Goal: Information Seeking & Learning: Learn about a topic

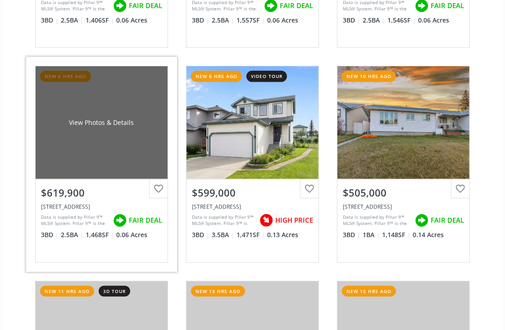
scroll to position [286, 0]
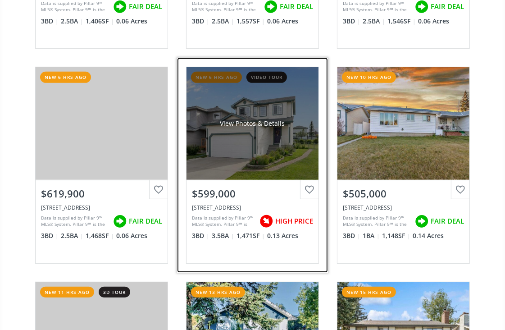
click at [255, 160] on div "View Photos & Details" at bounding box center [252, 123] width 132 height 113
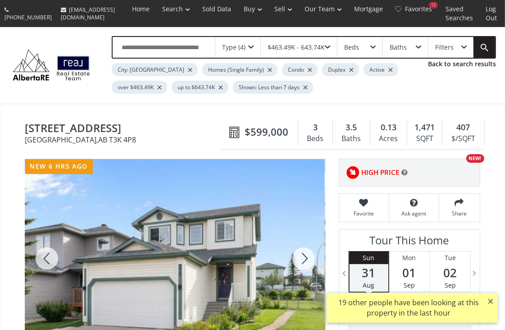
scroll to position [163, 0]
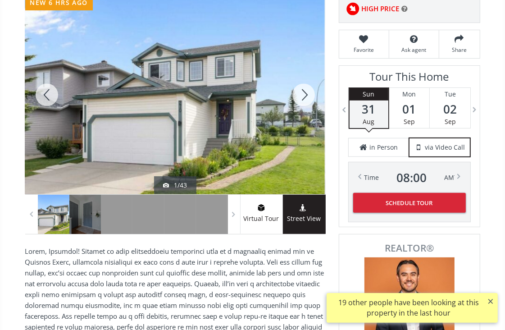
click at [253, 135] on div at bounding box center [175, 94] width 300 height 199
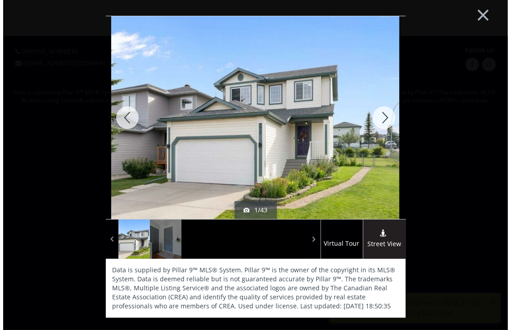
scroll to position [0, 0]
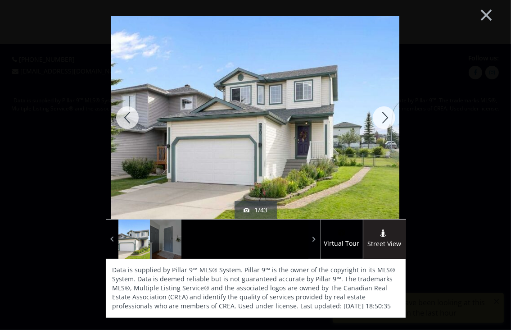
click at [385, 118] on div at bounding box center [383, 117] width 43 height 203
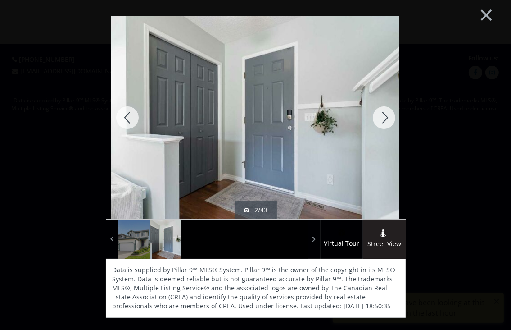
click at [385, 118] on div at bounding box center [383, 117] width 43 height 203
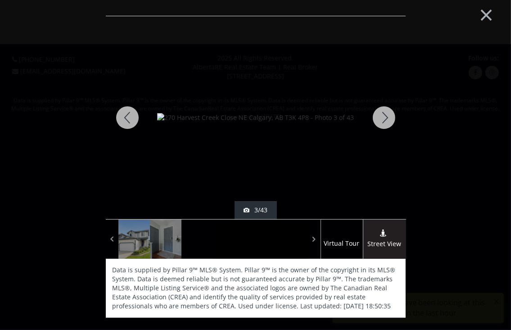
click at [385, 118] on div at bounding box center [383, 117] width 43 height 203
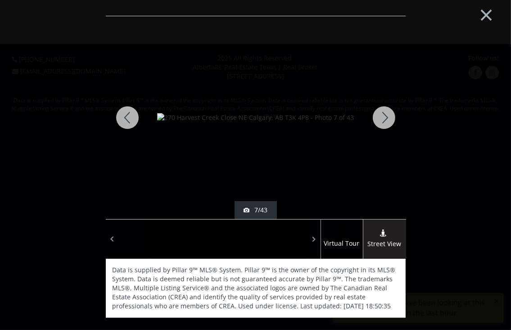
click at [385, 118] on div at bounding box center [383, 117] width 43 height 203
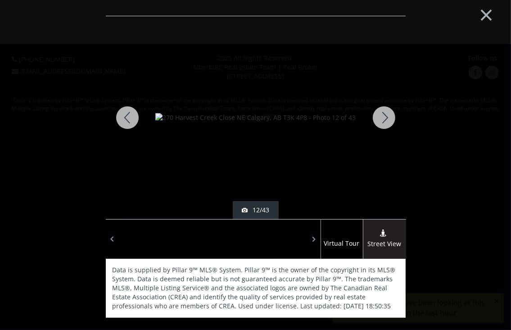
click at [385, 118] on div at bounding box center [383, 117] width 43 height 203
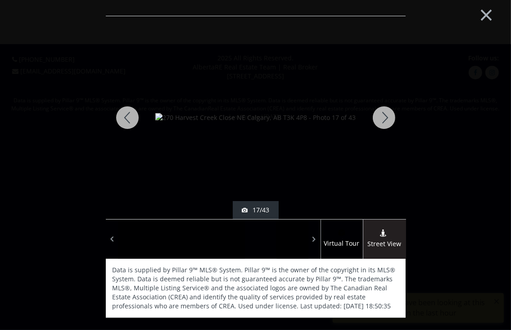
click at [385, 118] on div at bounding box center [383, 117] width 43 height 203
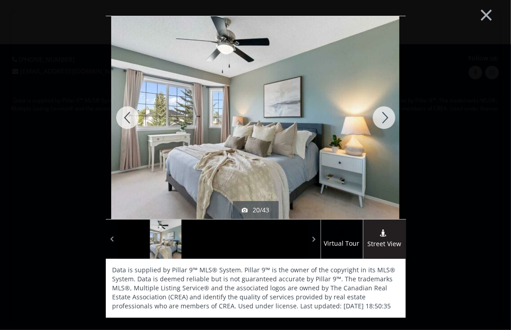
click at [385, 118] on div at bounding box center [383, 117] width 43 height 203
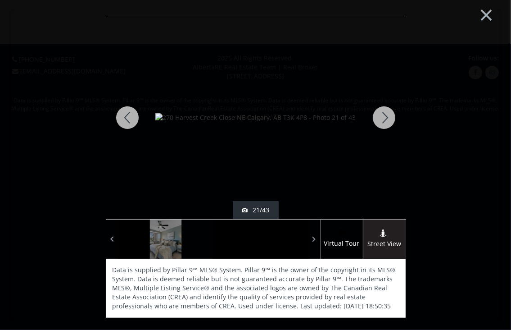
click at [385, 118] on div at bounding box center [383, 117] width 43 height 203
click at [384, 118] on div at bounding box center [383, 117] width 43 height 203
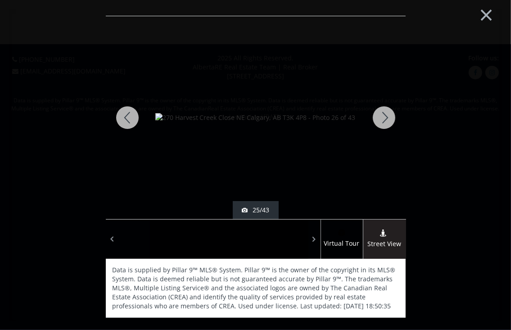
click at [383, 116] on div at bounding box center [383, 117] width 43 height 203
click at [382, 113] on div at bounding box center [383, 117] width 43 height 203
click at [383, 121] on div at bounding box center [383, 117] width 43 height 203
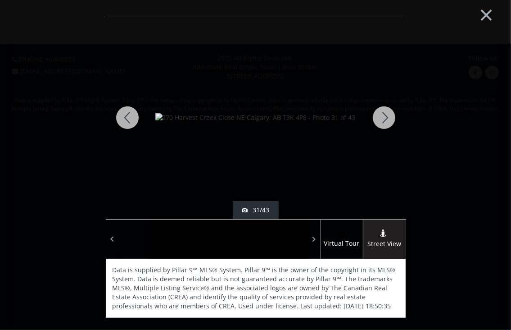
click at [383, 121] on div at bounding box center [383, 117] width 43 height 203
click at [382, 121] on div at bounding box center [383, 117] width 43 height 203
click at [382, 122] on div at bounding box center [383, 117] width 43 height 203
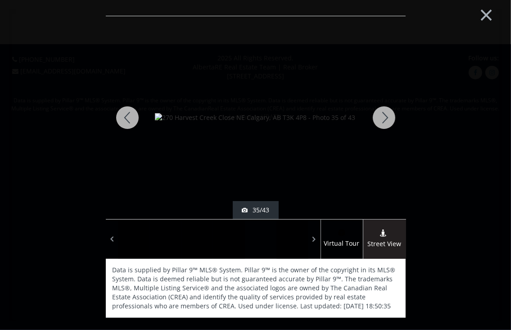
click at [382, 122] on div at bounding box center [383, 117] width 43 height 203
click at [381, 125] on div at bounding box center [383, 117] width 43 height 203
click at [383, 124] on div at bounding box center [383, 117] width 43 height 203
click at [387, 118] on div at bounding box center [383, 117] width 43 height 203
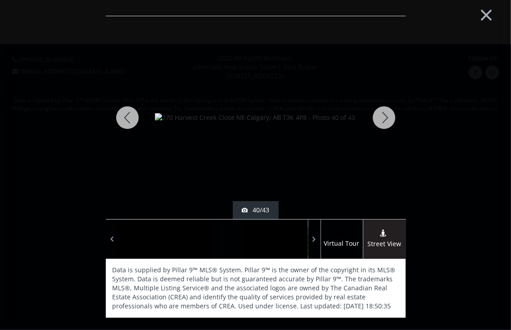
click at [384, 116] on div at bounding box center [383, 117] width 43 height 203
click at [385, 116] on div at bounding box center [383, 117] width 43 height 203
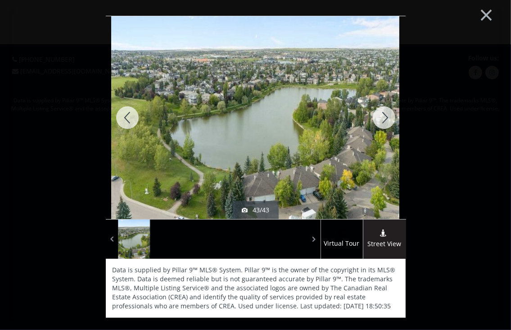
click at [385, 118] on div at bounding box center [383, 117] width 43 height 203
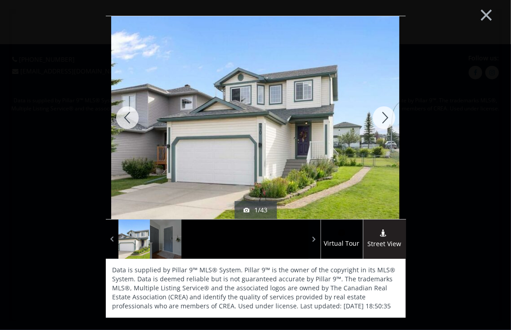
click at [388, 120] on div at bounding box center [383, 117] width 43 height 203
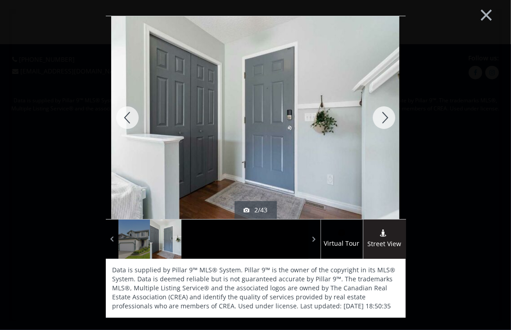
click at [388, 120] on div at bounding box center [383, 117] width 43 height 203
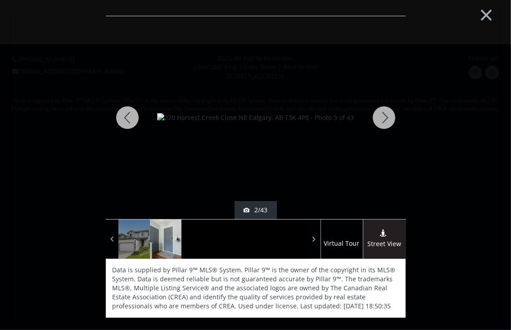
click at [388, 120] on div at bounding box center [383, 117] width 43 height 203
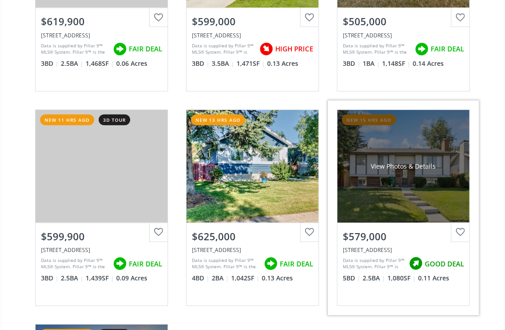
scroll to position [450, 0]
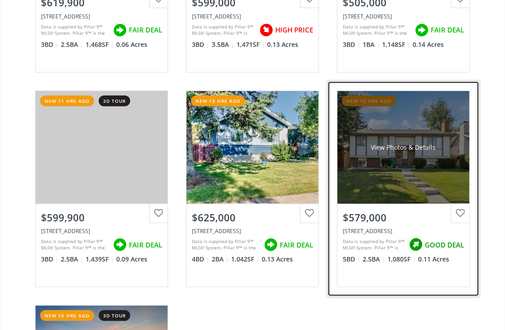
click at [369, 167] on div "View Photos & Details" at bounding box center [403, 147] width 132 height 113
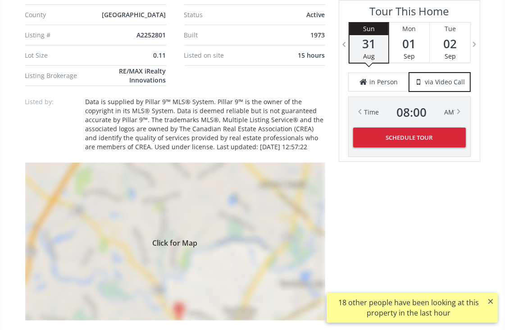
scroll to position [696, 0]
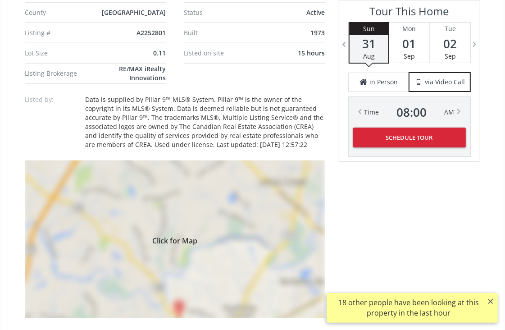
click at [186, 258] on div "Click for Map" at bounding box center [175, 239] width 300 height 158
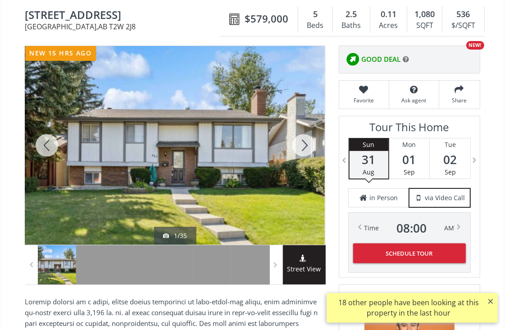
scroll to position [0, 0]
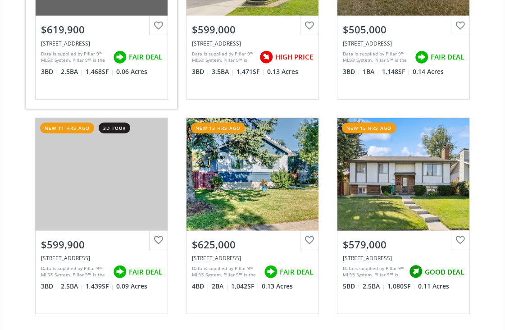
scroll to position [532, 0]
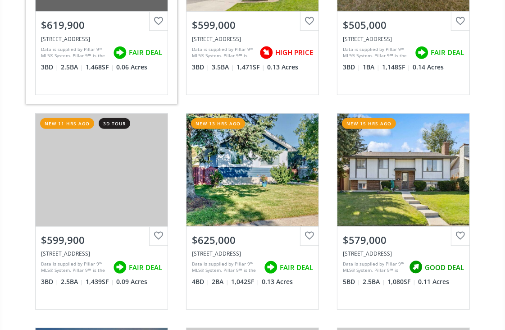
scroll to position [491, 0]
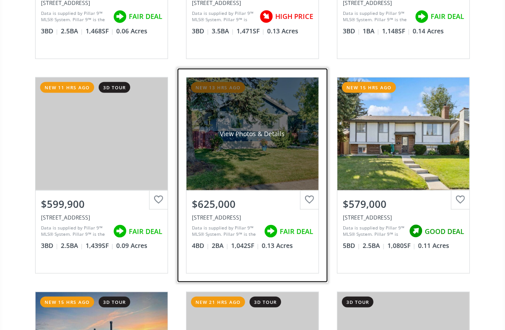
click at [234, 159] on div "View Photos & Details" at bounding box center [252, 133] width 132 height 113
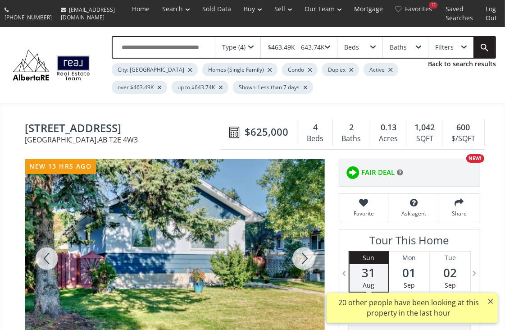
click at [303, 256] on div at bounding box center [303, 258] width 43 height 199
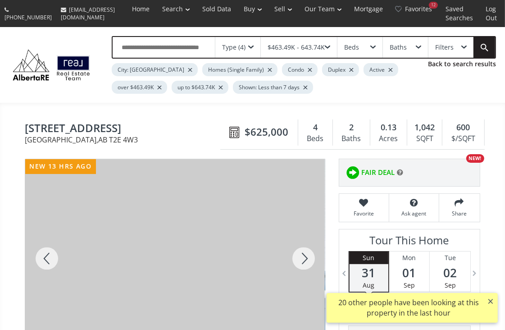
click at [301, 256] on div at bounding box center [303, 258] width 43 height 199
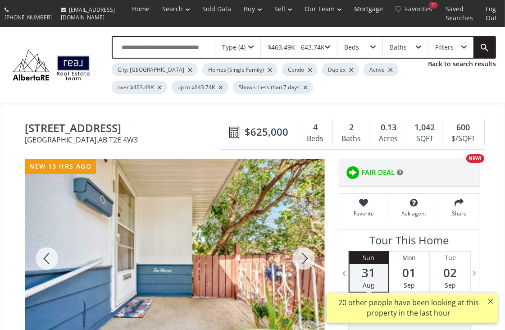
click at [301, 258] on div at bounding box center [303, 258] width 43 height 199
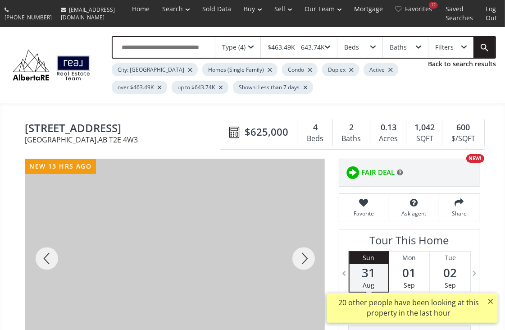
click at [302, 257] on div at bounding box center [303, 258] width 43 height 199
click at [302, 256] on div at bounding box center [303, 258] width 43 height 199
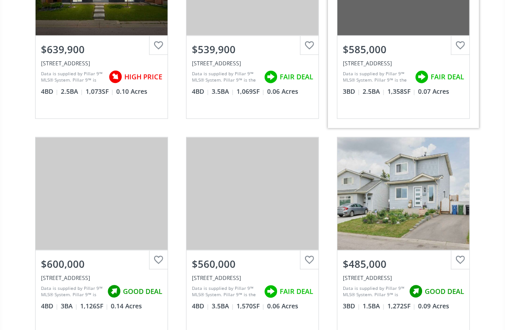
scroll to position [901, 0]
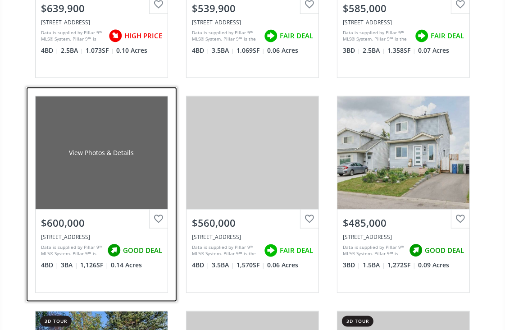
click at [94, 169] on div "View Photos & Details" at bounding box center [102, 152] width 132 height 113
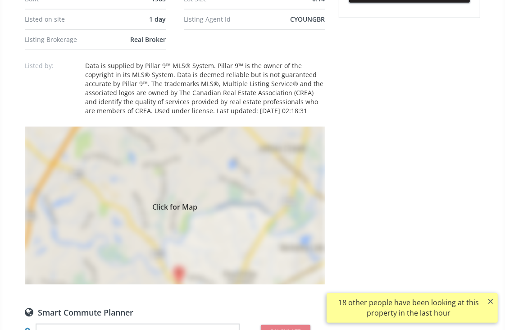
scroll to position [614, 0]
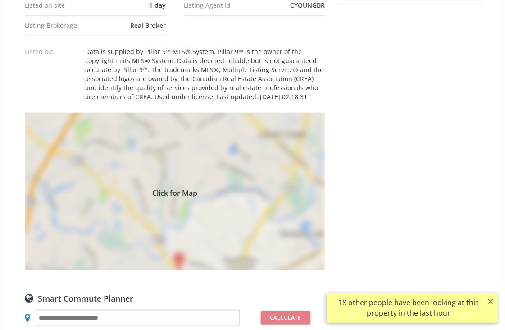
click at [182, 251] on div "Click for Map" at bounding box center [175, 192] width 300 height 158
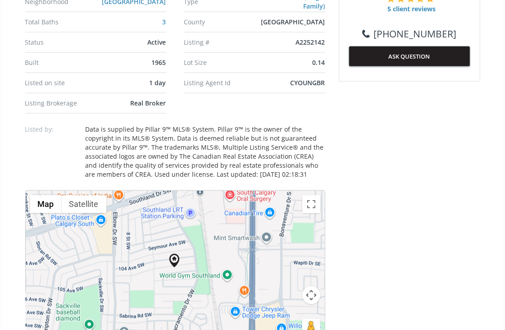
scroll to position [532, 0]
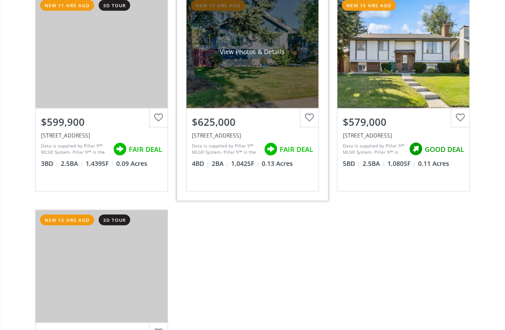
scroll to position [737, 0]
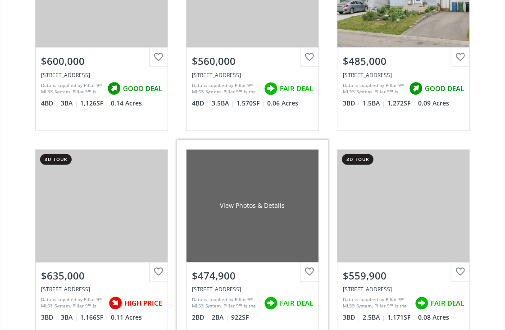
scroll to position [1105, 0]
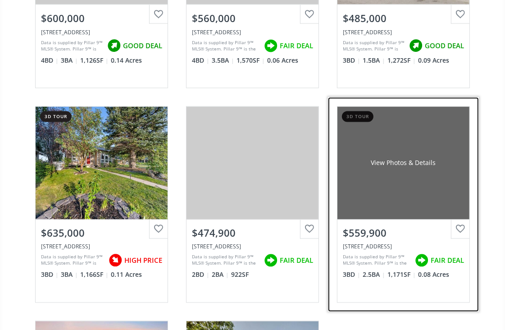
click at [477, 175] on link "3d tour View Photos & Details $559,900 [STREET_ADDRESS] Data is supplied by Pil…" at bounding box center [403, 204] width 151 height 214
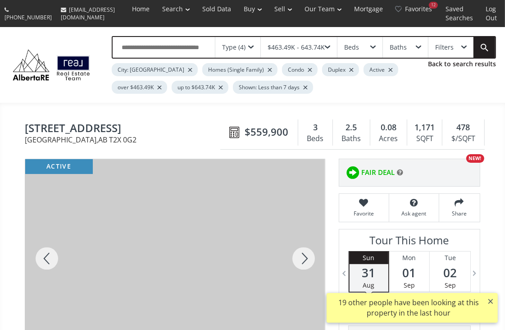
click at [304, 254] on div at bounding box center [303, 258] width 43 height 199
click at [304, 256] on div at bounding box center [303, 258] width 43 height 199
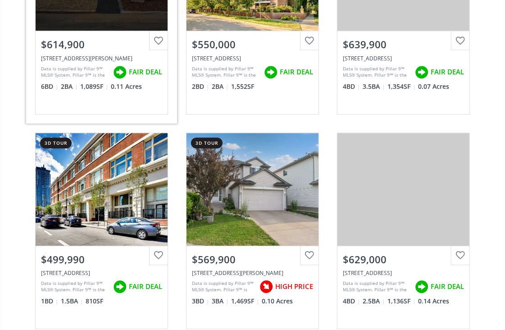
scroll to position [1514, 0]
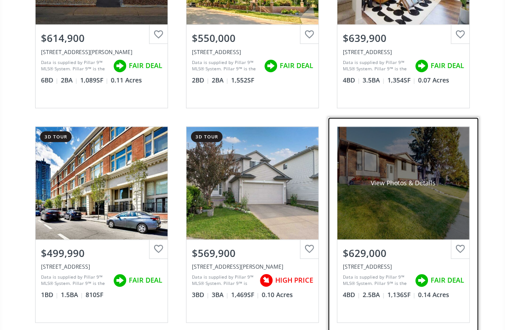
click at [386, 216] on div "View Photos & Details" at bounding box center [403, 183] width 132 height 113
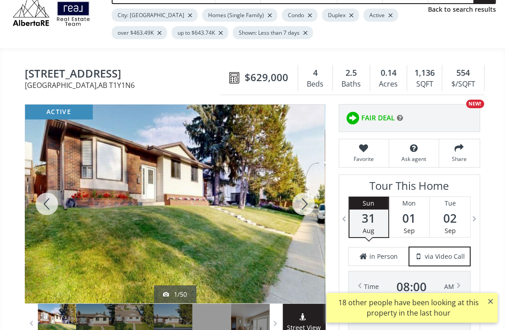
scroll to position [41, 0]
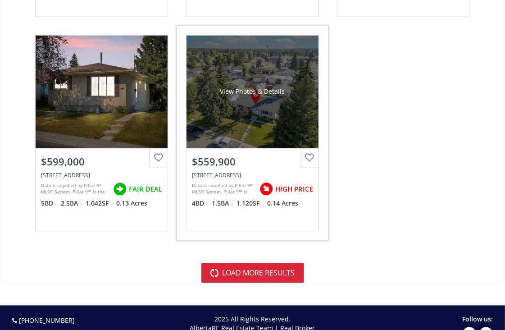
scroll to position [3602, 0]
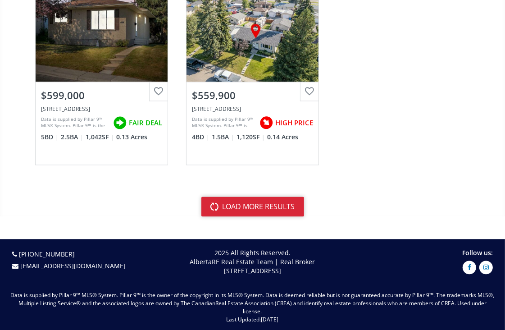
click at [247, 198] on button "load more results" at bounding box center [252, 206] width 103 height 20
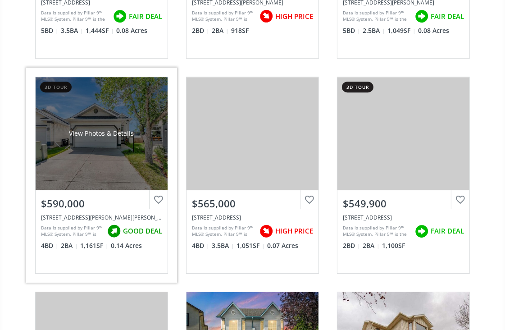
scroll to position [4339, 0]
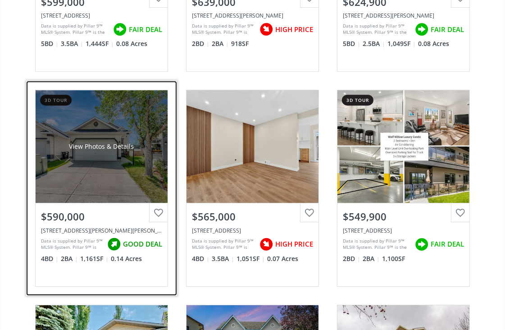
click at [103, 159] on div "View Photos & Details" at bounding box center [102, 146] width 132 height 113
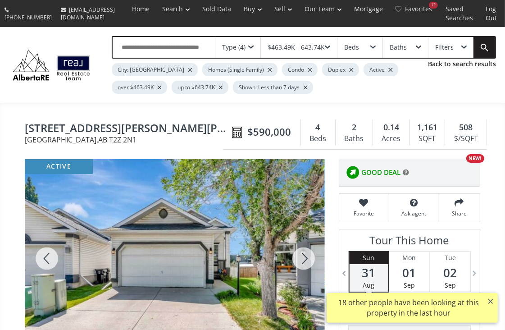
click at [302, 257] on div at bounding box center [303, 258] width 43 height 199
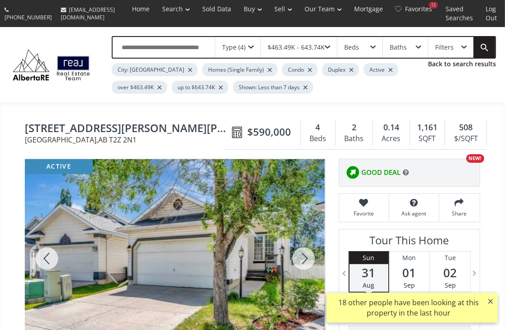
click at [307, 260] on div at bounding box center [303, 258] width 43 height 199
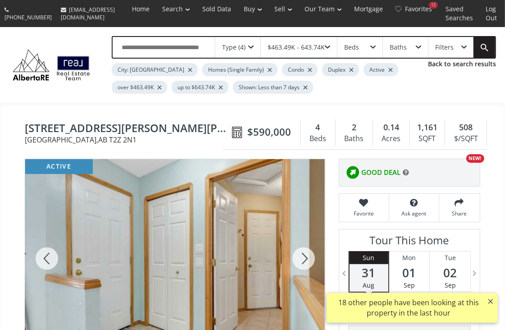
click at [308, 259] on div at bounding box center [303, 258] width 43 height 199
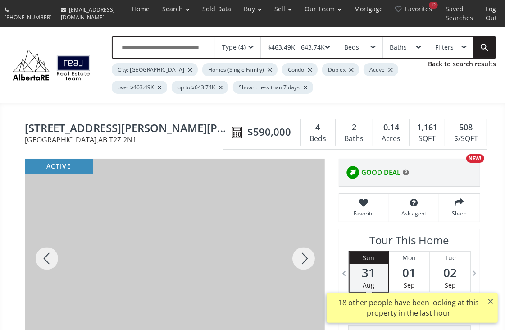
click at [308, 259] on div at bounding box center [303, 258] width 43 height 199
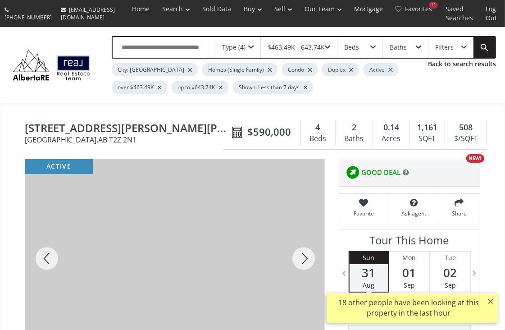
click at [308, 259] on div at bounding box center [303, 258] width 43 height 199
click at [308, 258] on div at bounding box center [303, 258] width 43 height 199
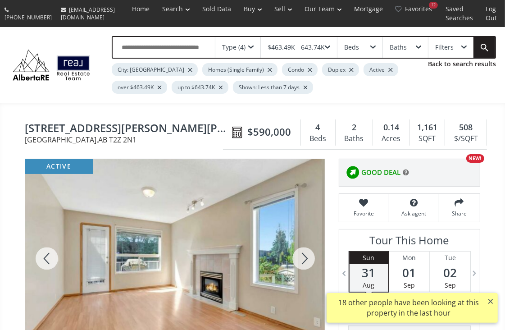
click at [308, 258] on div at bounding box center [303, 258] width 43 height 199
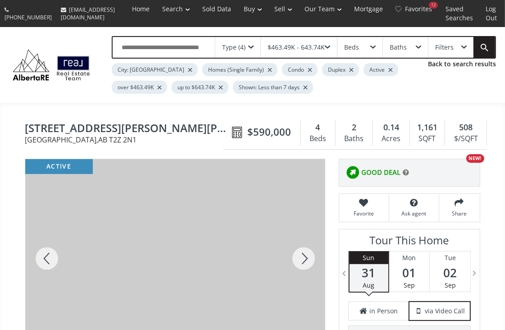
click at [308, 258] on div at bounding box center [303, 258] width 43 height 199
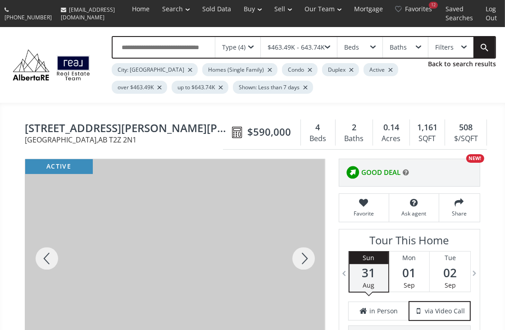
click at [308, 258] on div at bounding box center [303, 258] width 43 height 199
click at [308, 257] on div at bounding box center [303, 258] width 43 height 199
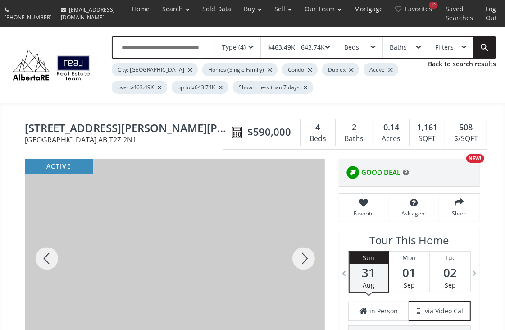
click at [308, 257] on div at bounding box center [303, 258] width 43 height 199
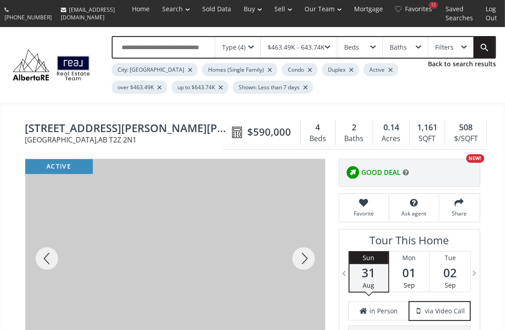
click at [308, 257] on div at bounding box center [303, 258] width 43 height 199
click at [306, 251] on div at bounding box center [303, 258] width 43 height 199
click at [303, 257] on div at bounding box center [303, 258] width 43 height 199
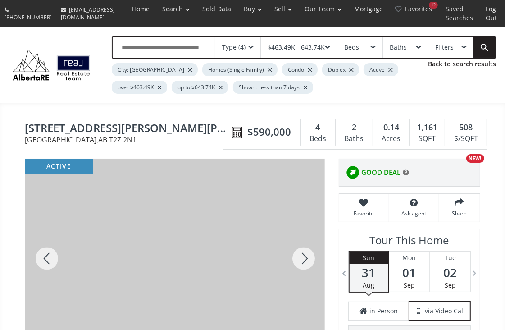
click at [303, 257] on div at bounding box center [303, 258] width 43 height 199
click at [302, 255] on div at bounding box center [303, 258] width 43 height 199
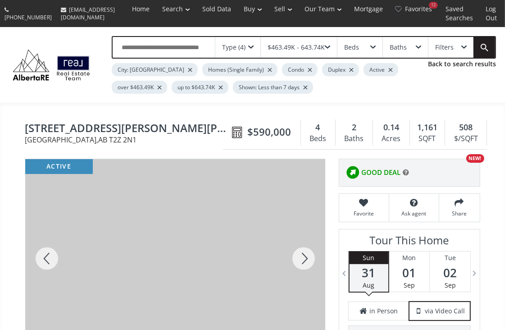
click at [299, 256] on div at bounding box center [303, 258] width 43 height 199
click at [297, 256] on div at bounding box center [303, 258] width 43 height 199
click at [305, 258] on div at bounding box center [303, 258] width 43 height 199
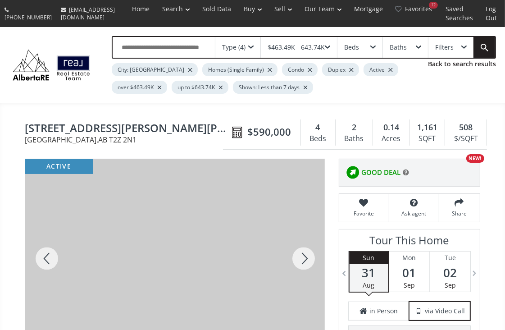
click at [305, 257] on div at bounding box center [303, 258] width 43 height 199
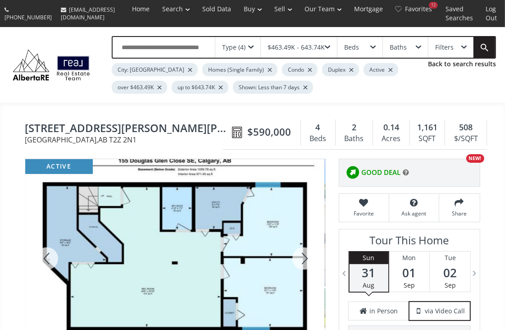
click at [305, 257] on div at bounding box center [303, 258] width 43 height 199
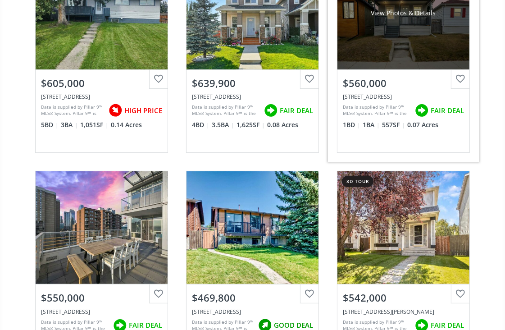
scroll to position [4830, 0]
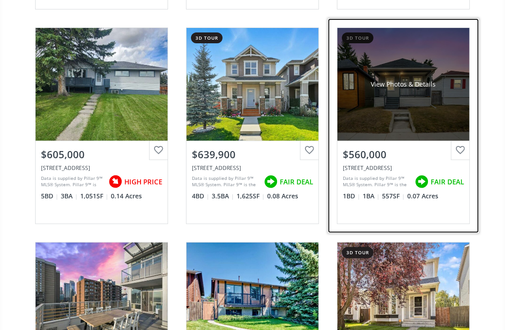
click at [400, 96] on div "View Photos & Details" at bounding box center [403, 84] width 132 height 113
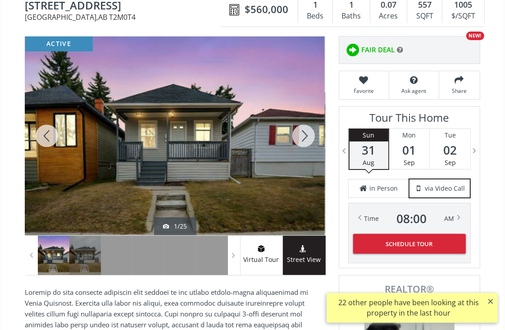
scroll to position [82, 0]
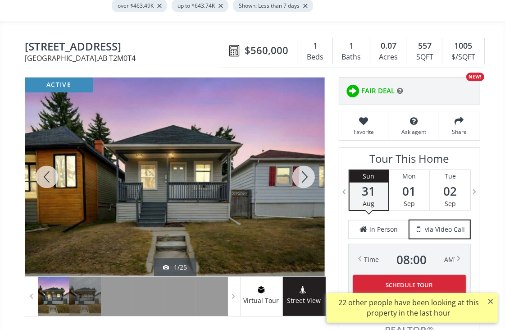
click at [301, 173] on div at bounding box center [303, 176] width 43 height 199
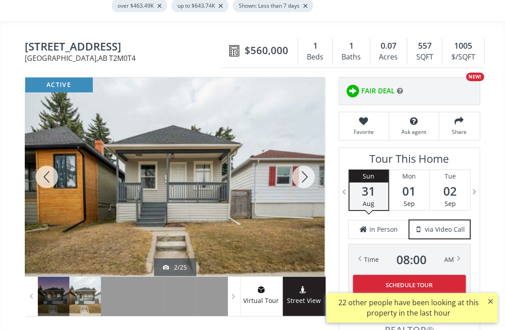
click at [302, 175] on div at bounding box center [303, 176] width 43 height 199
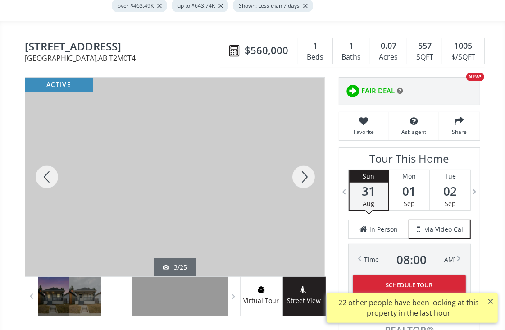
click at [302, 175] on div at bounding box center [303, 176] width 43 height 199
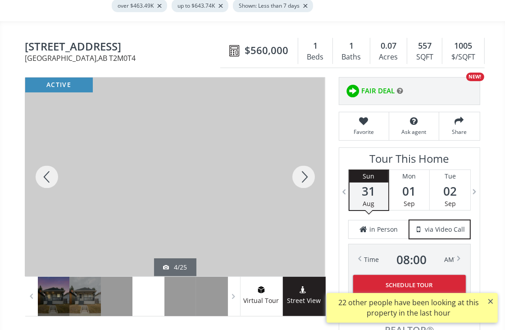
click at [302, 175] on div at bounding box center [303, 176] width 43 height 199
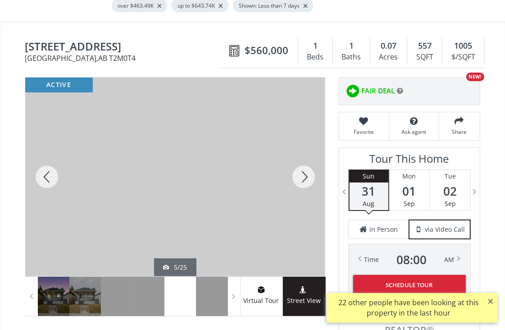
click at [302, 175] on div at bounding box center [303, 176] width 43 height 199
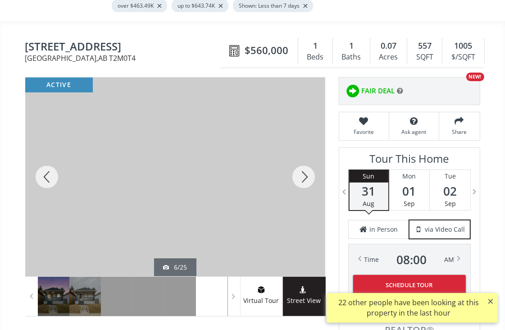
click at [302, 175] on div at bounding box center [303, 176] width 43 height 199
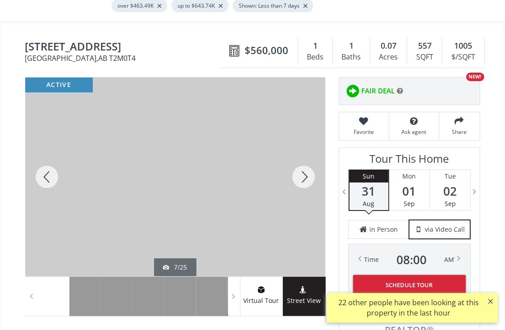
click at [302, 175] on div at bounding box center [303, 176] width 43 height 199
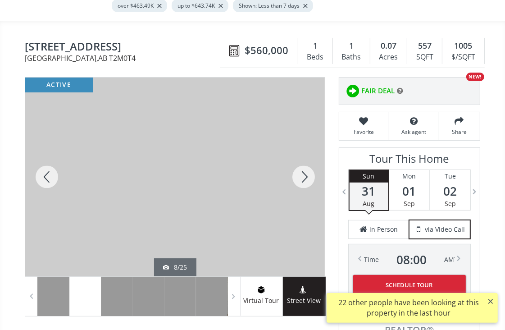
click at [302, 175] on div at bounding box center [303, 176] width 43 height 199
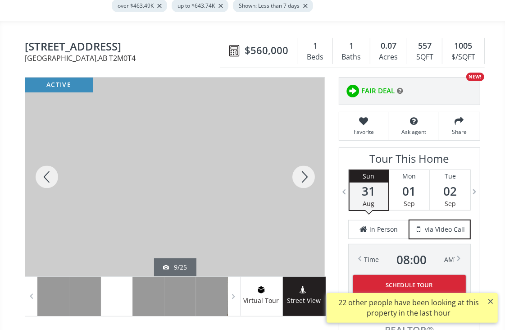
click at [302, 175] on div at bounding box center [303, 176] width 43 height 199
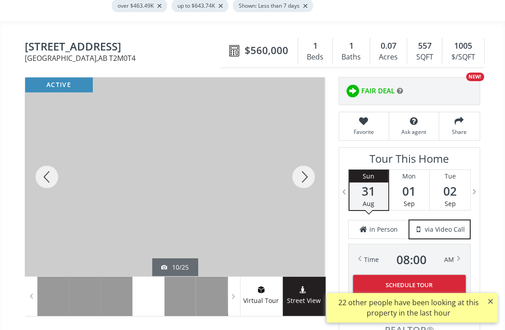
click at [302, 175] on div at bounding box center [303, 176] width 43 height 199
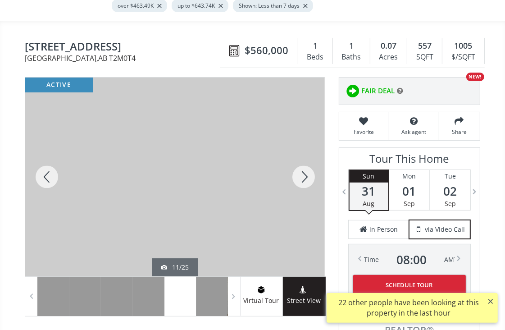
click at [302, 175] on div at bounding box center [303, 176] width 43 height 199
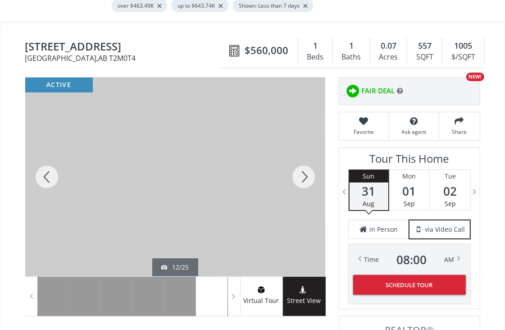
click at [302, 175] on div at bounding box center [303, 176] width 43 height 199
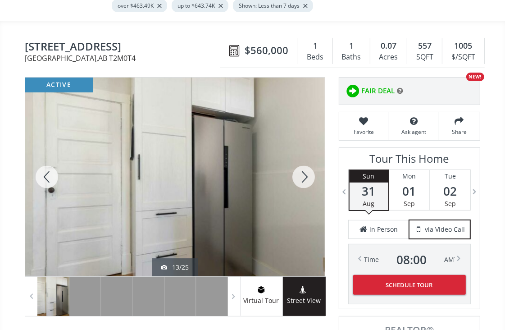
click at [302, 175] on div at bounding box center [303, 176] width 43 height 199
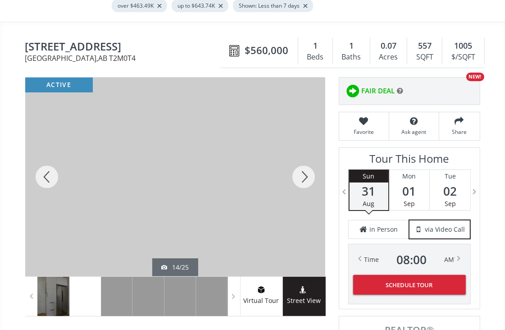
click at [303, 175] on div at bounding box center [303, 176] width 43 height 199
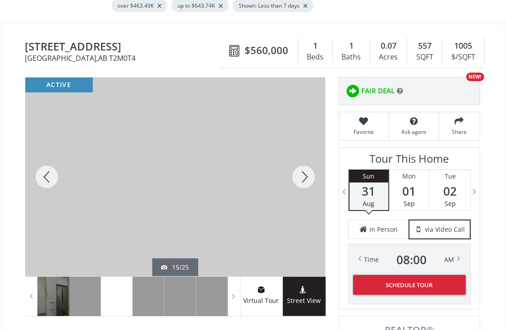
click at [303, 175] on div at bounding box center [303, 176] width 43 height 199
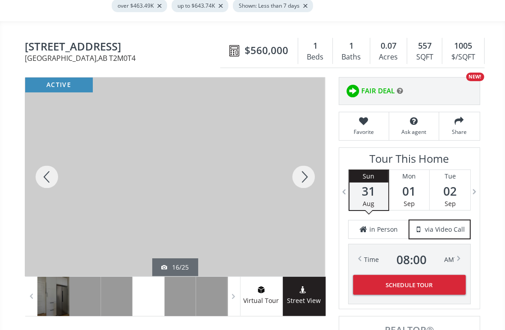
click at [303, 175] on div at bounding box center [303, 176] width 43 height 199
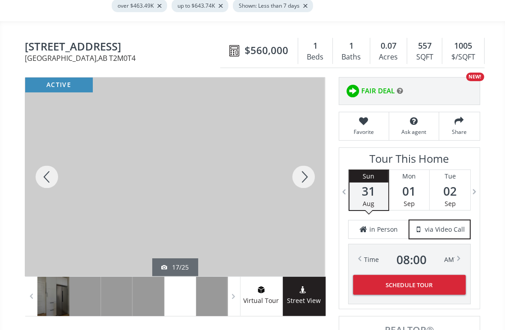
click at [302, 174] on div at bounding box center [303, 176] width 43 height 199
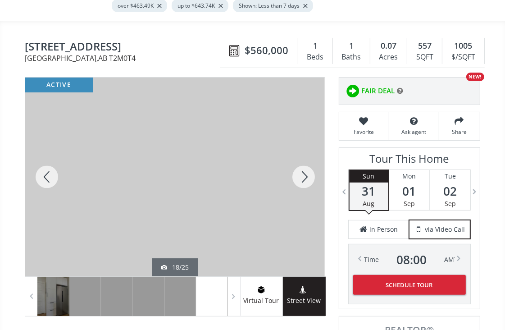
click at [302, 174] on div at bounding box center [303, 176] width 43 height 199
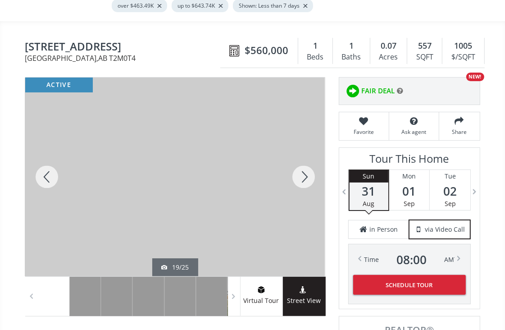
click at [302, 174] on div at bounding box center [303, 176] width 43 height 199
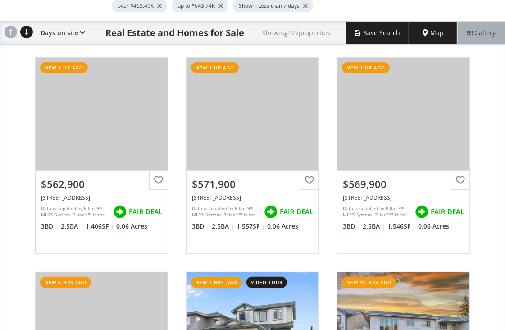
scroll to position [4830, 0]
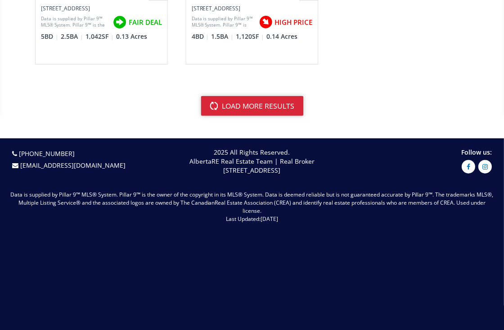
scroll to position [3669, 0]
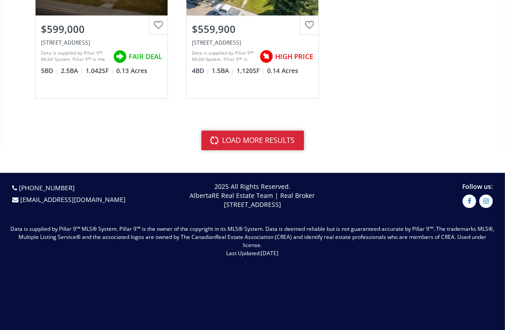
click at [273, 135] on button "load more results" at bounding box center [252, 140] width 103 height 20
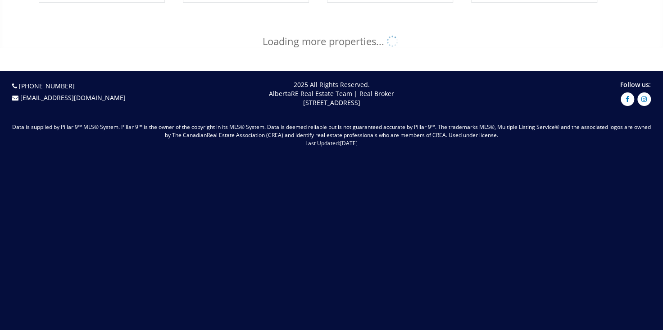
scroll to position [737, 0]
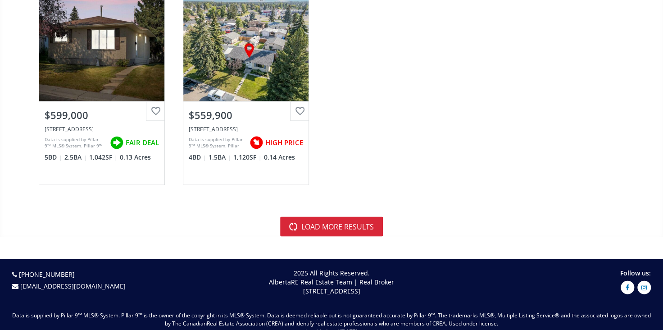
scroll to position [2661, 0]
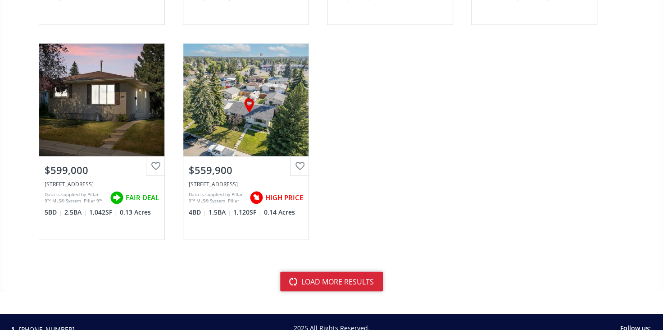
click at [328, 271] on button "load more results" at bounding box center [331, 281] width 103 height 20
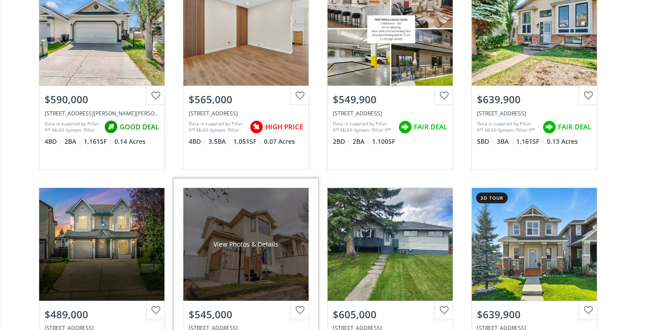
scroll to position [3439, 0]
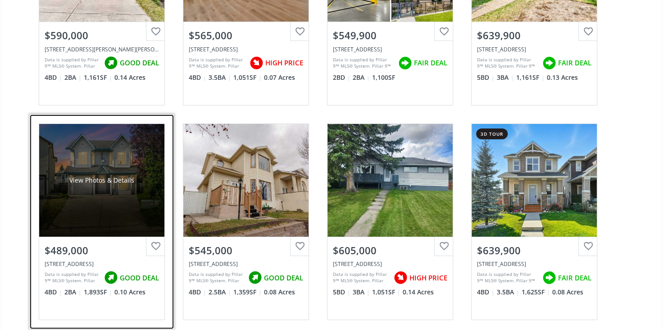
click at [119, 168] on div "View Photos & Details" at bounding box center [101, 180] width 125 height 113
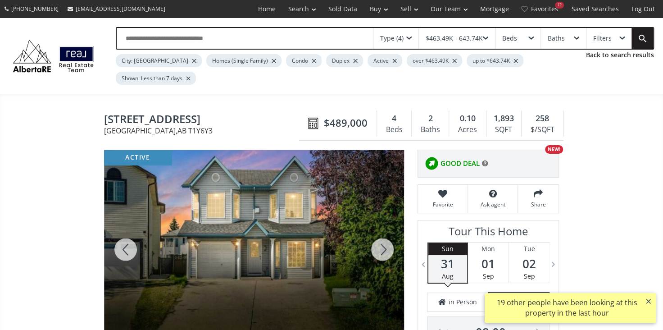
click at [380, 234] on div at bounding box center [382, 249] width 43 height 199
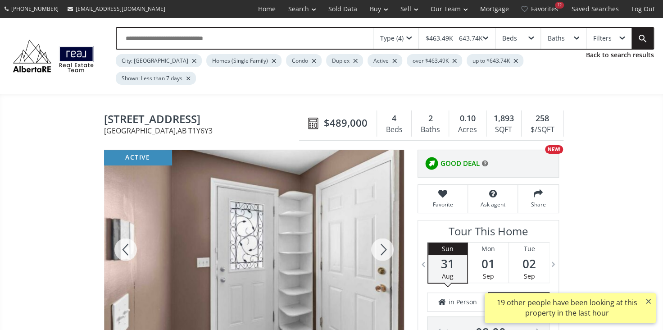
click at [380, 234] on div at bounding box center [382, 249] width 43 height 199
click at [381, 233] on div at bounding box center [382, 249] width 43 height 199
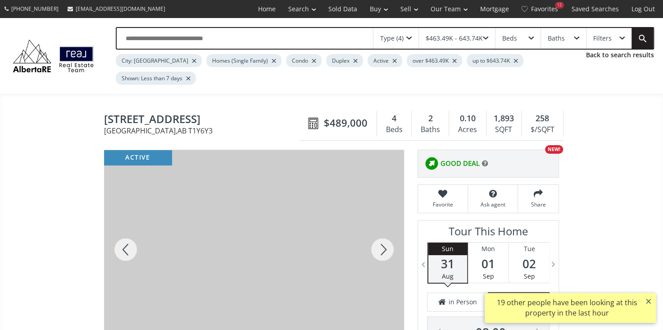
click at [381, 233] on div at bounding box center [382, 249] width 43 height 199
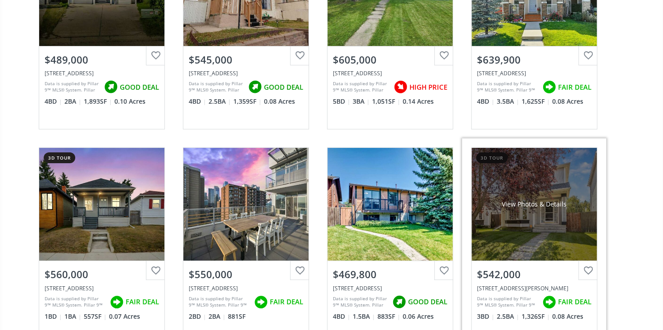
scroll to position [3643, 0]
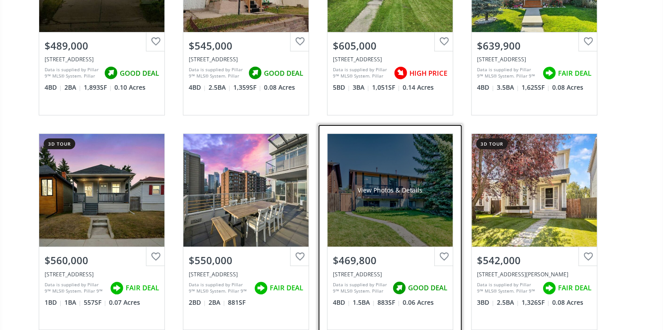
click at [357, 165] on div "View Photos & Details" at bounding box center [389, 190] width 125 height 113
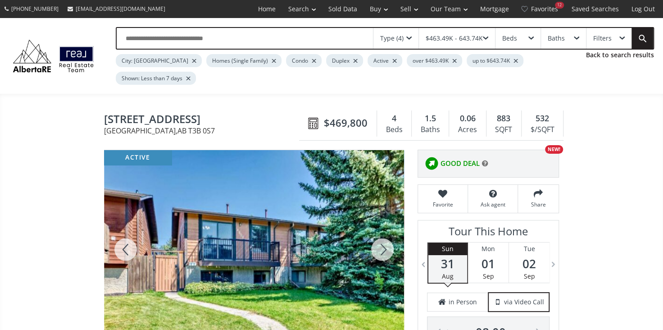
click at [378, 232] on div at bounding box center [382, 249] width 43 height 199
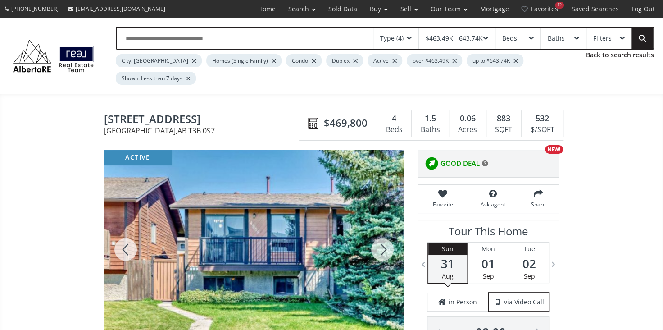
click at [378, 232] on div at bounding box center [382, 249] width 43 height 199
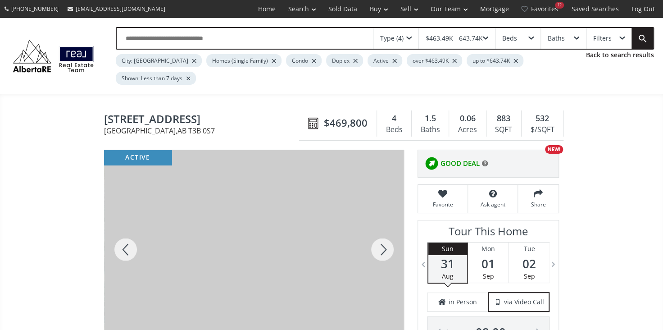
click at [378, 232] on div at bounding box center [382, 249] width 43 height 199
click at [378, 231] on div at bounding box center [382, 249] width 43 height 199
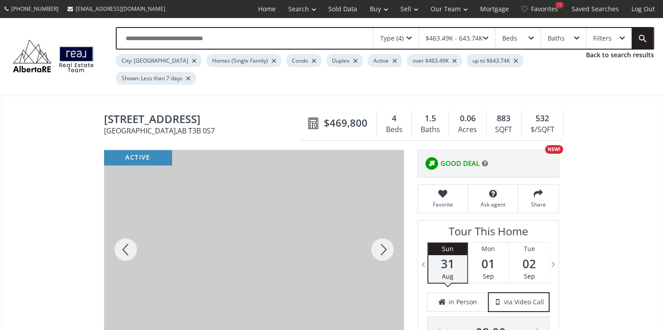
click at [378, 231] on div at bounding box center [382, 249] width 43 height 199
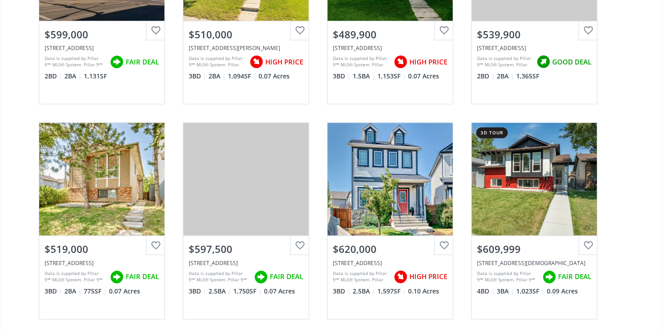
scroll to position [4298, 0]
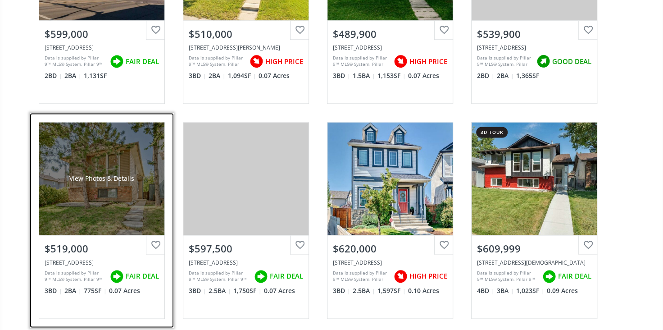
click at [85, 166] on div "View Photos & Details" at bounding box center [101, 178] width 125 height 113
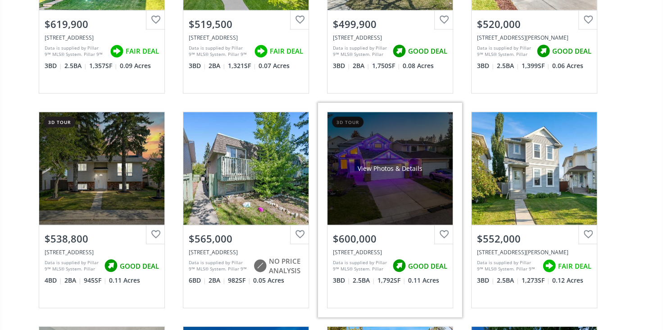
scroll to position [4708, 0]
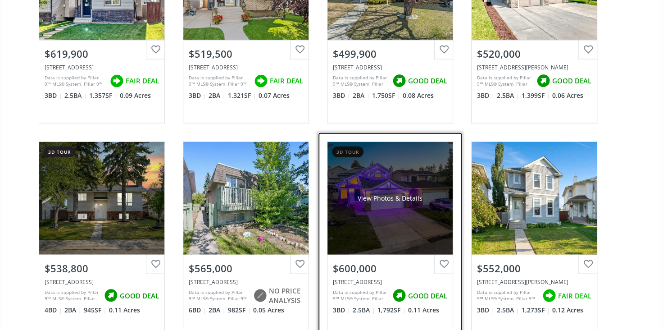
click at [375, 198] on div "View Photos & Details" at bounding box center [389, 198] width 125 height 113
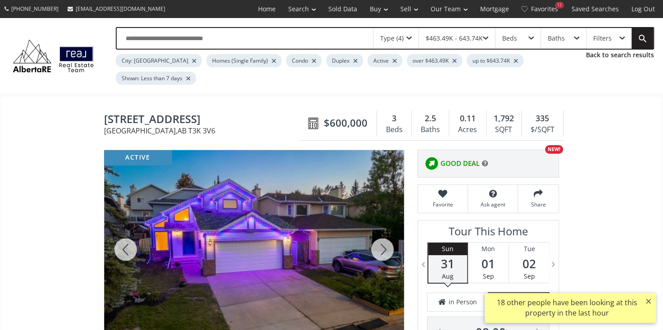
click at [374, 232] on div at bounding box center [382, 249] width 43 height 199
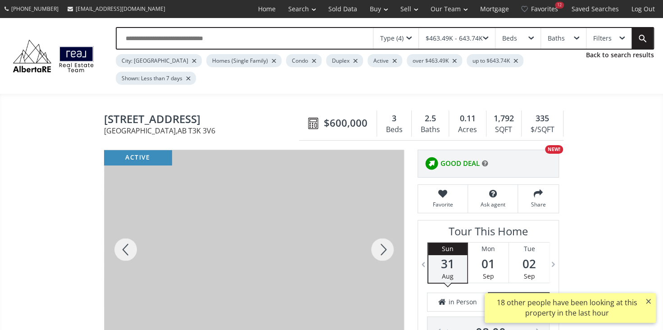
click at [376, 232] on div at bounding box center [382, 249] width 43 height 199
click at [377, 232] on div at bounding box center [382, 249] width 43 height 199
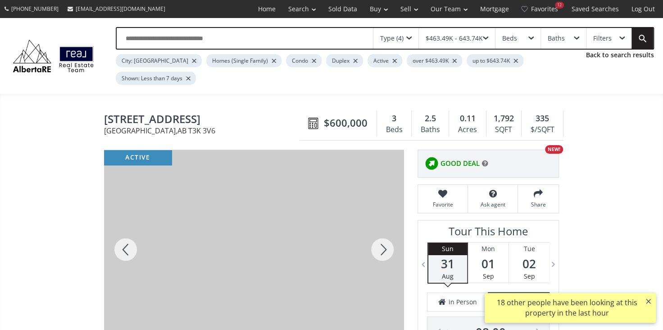
click at [377, 232] on div at bounding box center [382, 249] width 43 height 199
click at [381, 233] on div at bounding box center [382, 249] width 43 height 199
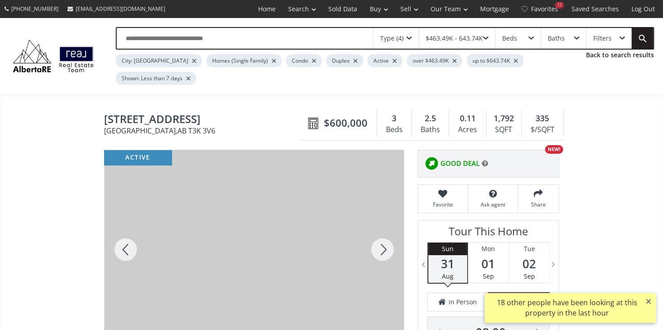
click at [381, 233] on div at bounding box center [382, 249] width 43 height 199
click at [127, 234] on div at bounding box center [125, 249] width 43 height 199
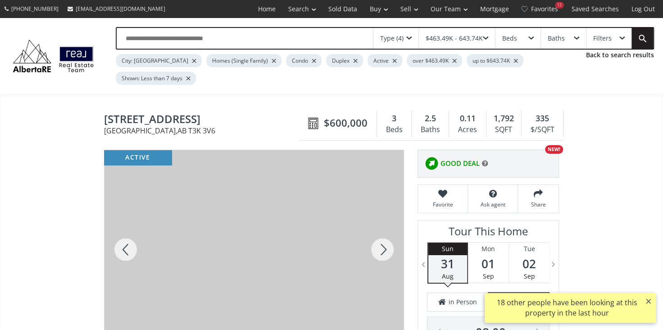
click at [127, 234] on div at bounding box center [125, 249] width 43 height 199
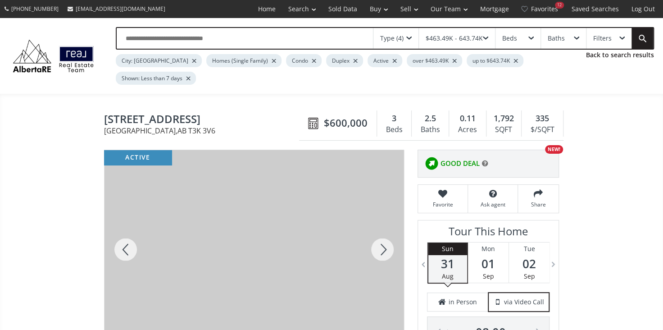
click at [127, 234] on div at bounding box center [125, 249] width 43 height 199
click at [384, 230] on div at bounding box center [382, 249] width 43 height 199
click at [383, 231] on div at bounding box center [382, 249] width 43 height 199
click at [383, 233] on div at bounding box center [382, 249] width 43 height 199
click at [382, 234] on div at bounding box center [382, 249] width 43 height 199
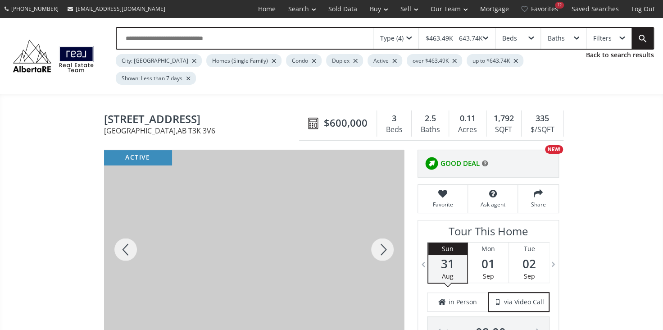
click at [381, 239] on div at bounding box center [382, 249] width 43 height 199
click at [381, 240] on div at bounding box center [382, 249] width 43 height 199
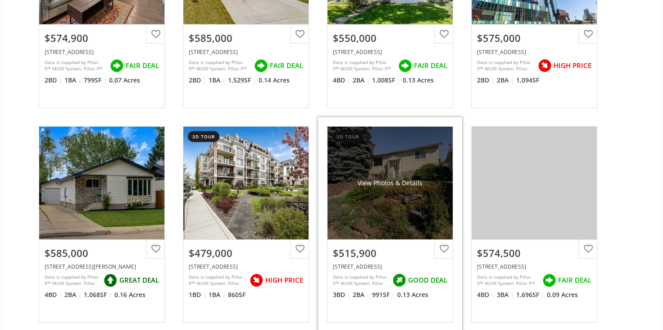
scroll to position [5158, 0]
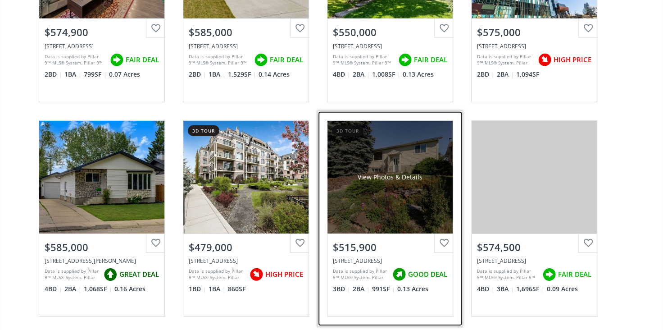
click at [412, 169] on div "View Photos & Details" at bounding box center [389, 177] width 125 height 113
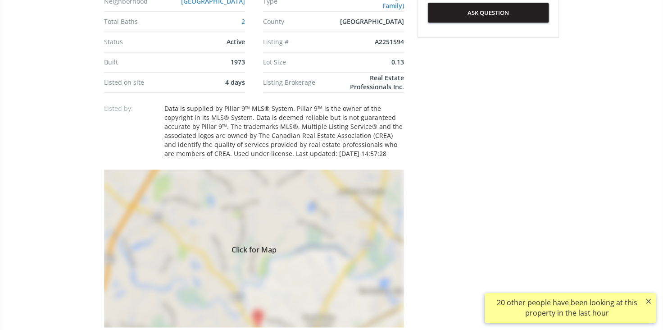
scroll to position [614, 0]
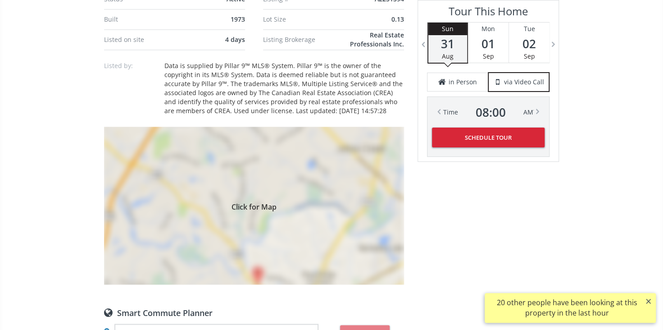
click at [269, 245] on div "Click for Map" at bounding box center [254, 206] width 300 height 158
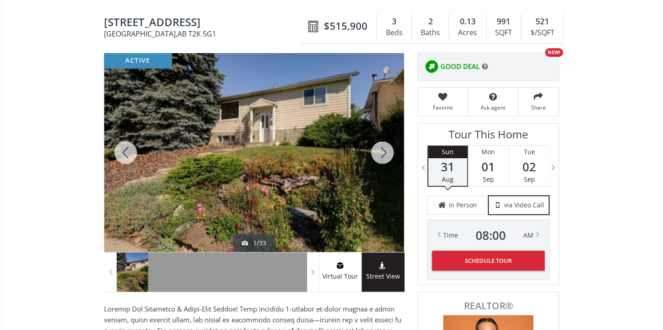
scroll to position [82, 0]
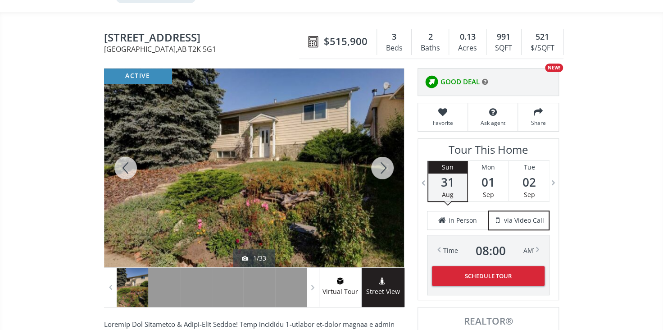
click at [382, 151] on div at bounding box center [382, 167] width 43 height 199
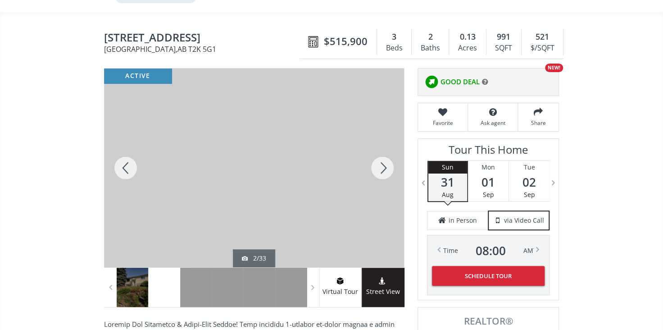
click at [382, 151] on div at bounding box center [382, 167] width 43 height 199
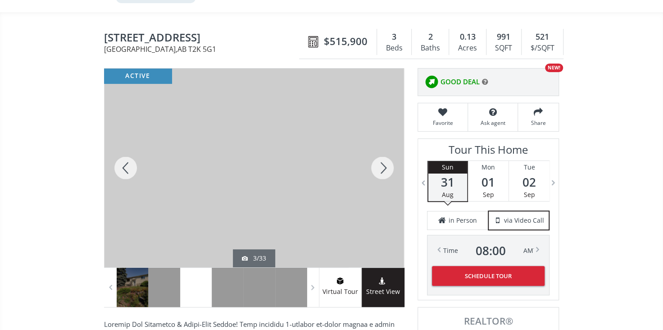
click at [382, 151] on div at bounding box center [382, 167] width 43 height 199
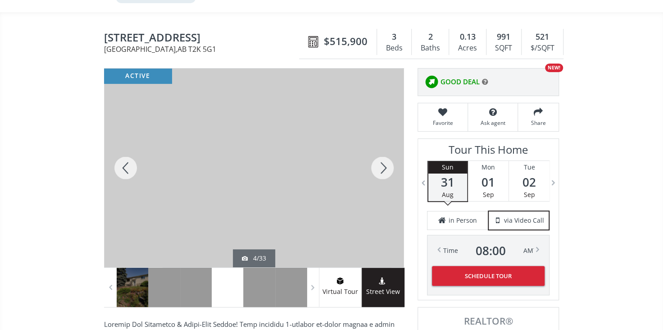
click at [382, 151] on div at bounding box center [382, 167] width 43 height 199
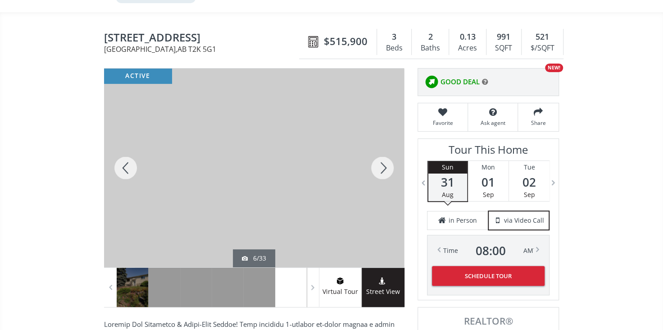
click at [383, 150] on div at bounding box center [382, 167] width 43 height 199
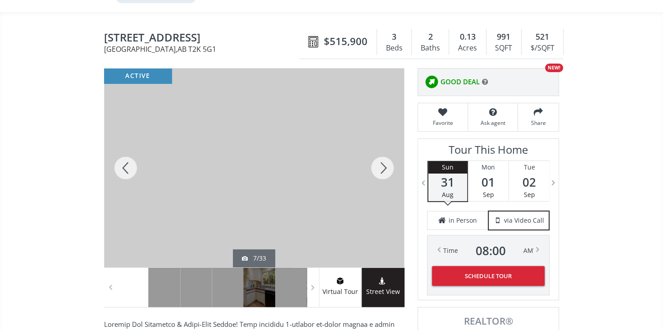
click at [383, 150] on div at bounding box center [382, 167] width 43 height 199
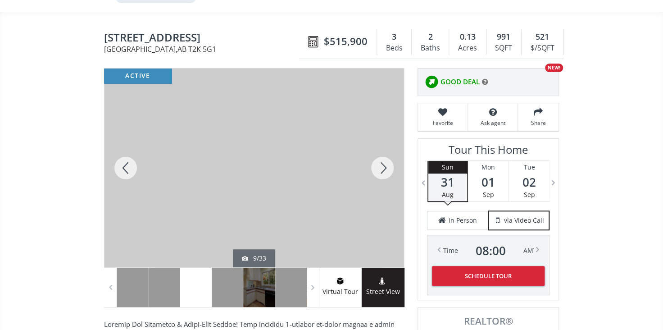
click at [383, 150] on div at bounding box center [382, 167] width 43 height 199
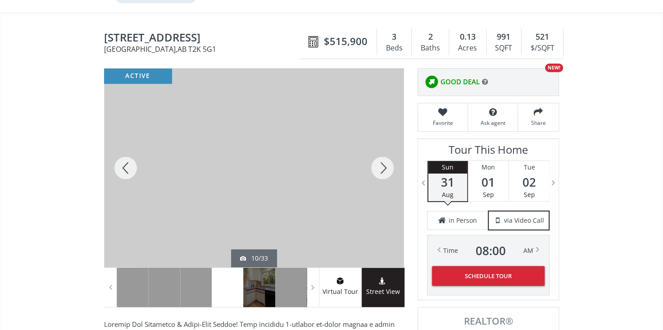
click at [382, 150] on div at bounding box center [382, 167] width 43 height 199
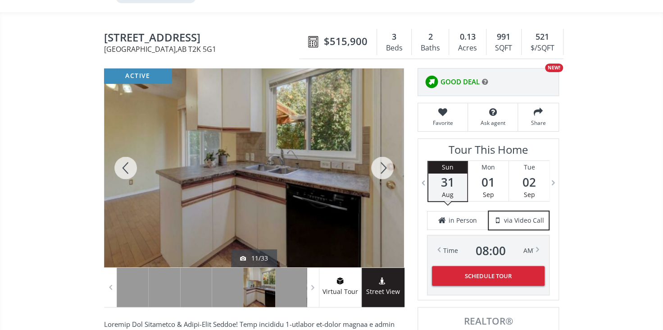
click at [382, 150] on div at bounding box center [382, 167] width 43 height 199
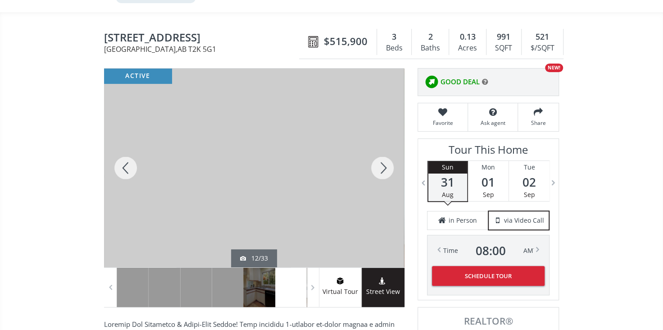
click at [382, 150] on div at bounding box center [382, 167] width 43 height 199
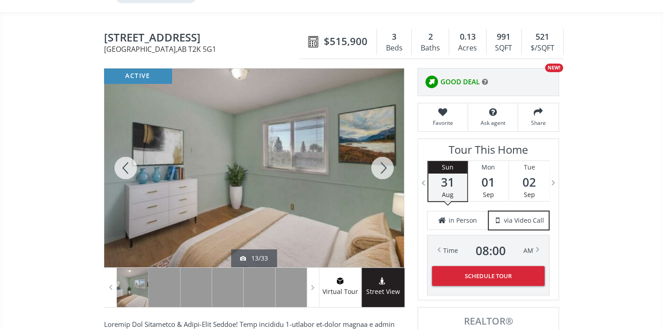
click at [383, 148] on div at bounding box center [382, 167] width 43 height 199
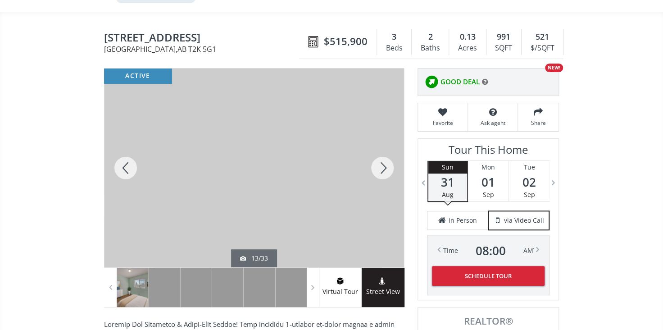
click at [390, 155] on div at bounding box center [382, 167] width 43 height 199
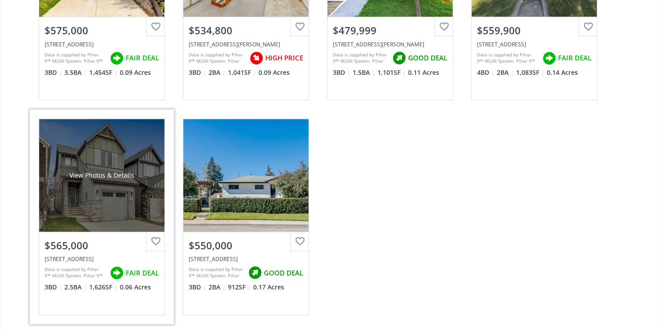
scroll to position [5813, 0]
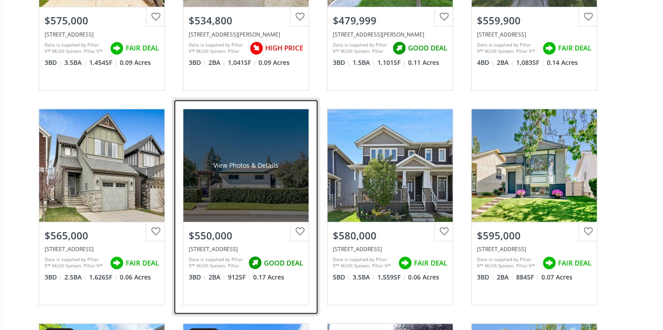
click at [226, 158] on div "View Photos & Details" at bounding box center [245, 165] width 125 height 113
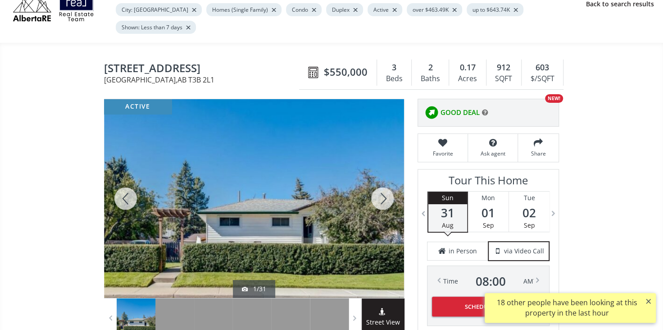
scroll to position [41, 0]
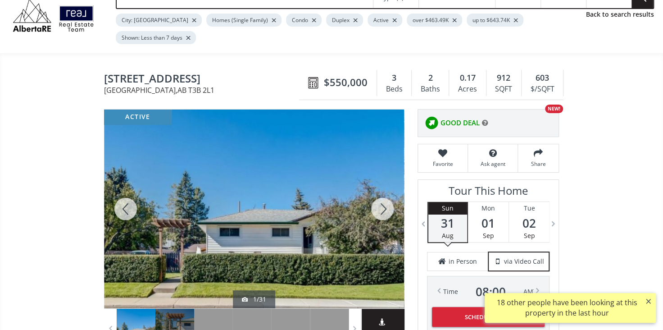
click at [380, 194] on div at bounding box center [382, 208] width 43 height 199
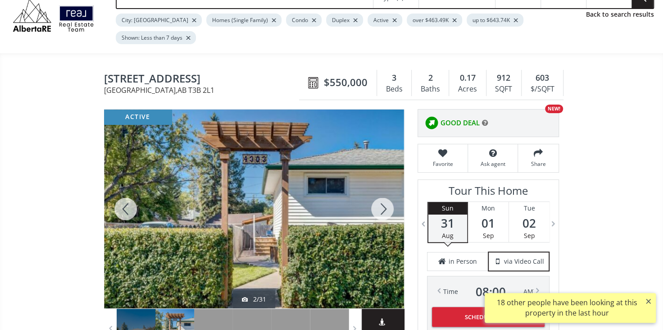
click at [381, 194] on div at bounding box center [382, 208] width 43 height 199
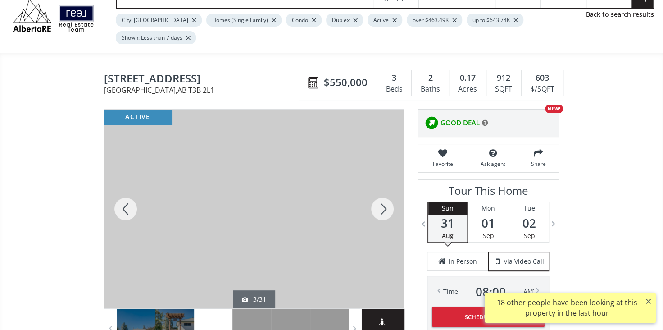
click at [381, 194] on div at bounding box center [382, 208] width 43 height 199
click at [382, 192] on div at bounding box center [382, 208] width 43 height 199
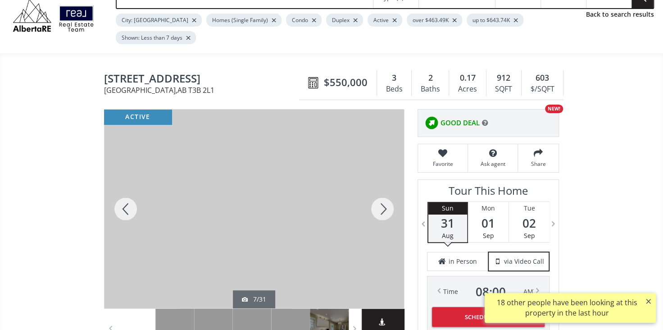
click at [382, 192] on div at bounding box center [382, 208] width 43 height 199
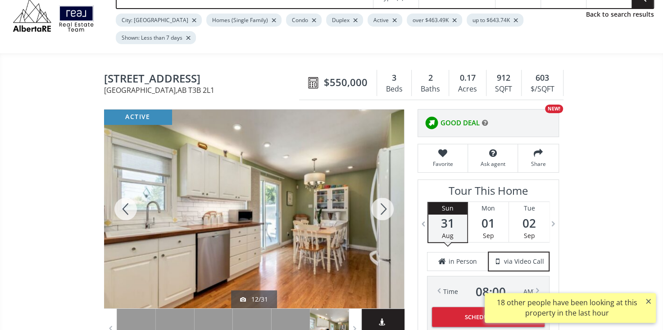
click at [382, 192] on div at bounding box center [382, 208] width 43 height 199
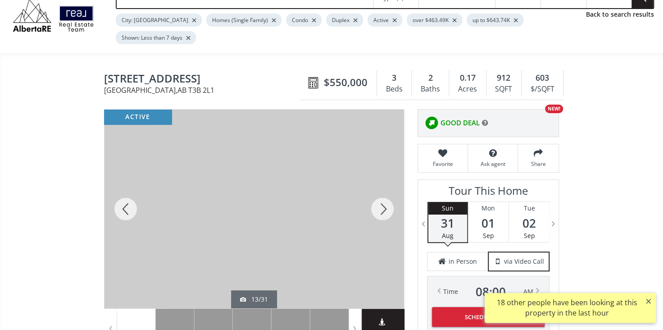
click at [382, 190] on div at bounding box center [382, 208] width 43 height 199
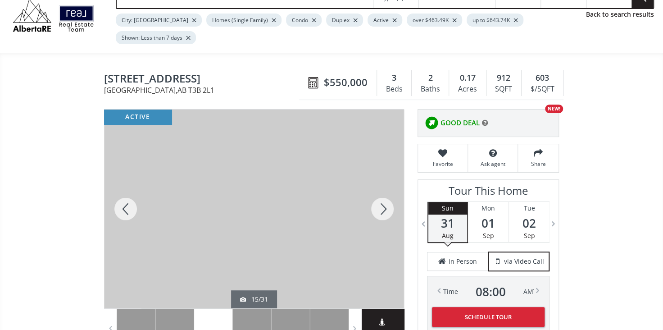
click at [382, 190] on div at bounding box center [382, 208] width 43 height 199
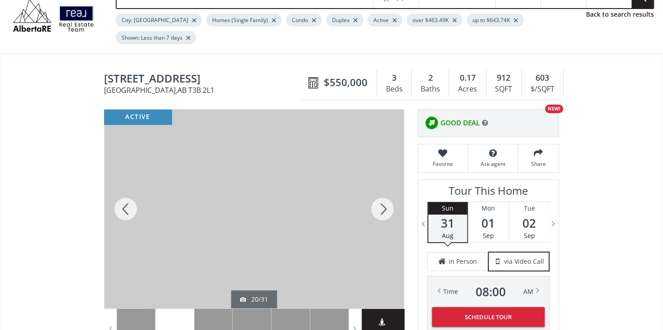
click at [382, 190] on div at bounding box center [382, 208] width 43 height 199
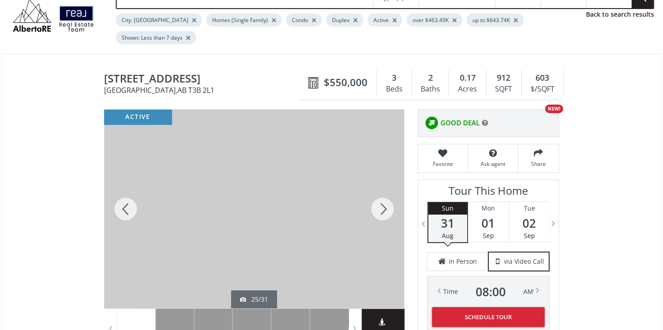
click at [382, 190] on div at bounding box center [382, 208] width 43 height 199
click at [382, 189] on div at bounding box center [382, 208] width 43 height 199
click at [382, 188] on div at bounding box center [382, 208] width 43 height 199
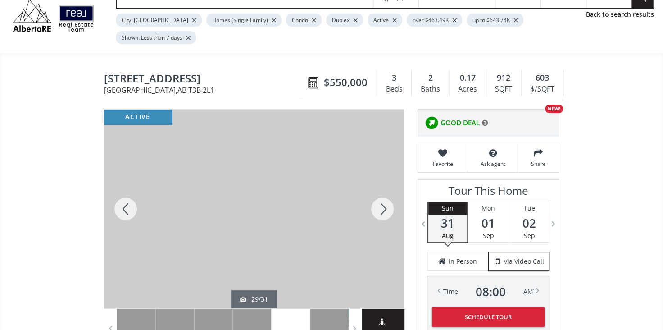
click at [385, 185] on div at bounding box center [382, 208] width 43 height 199
click at [387, 183] on div at bounding box center [382, 208] width 43 height 199
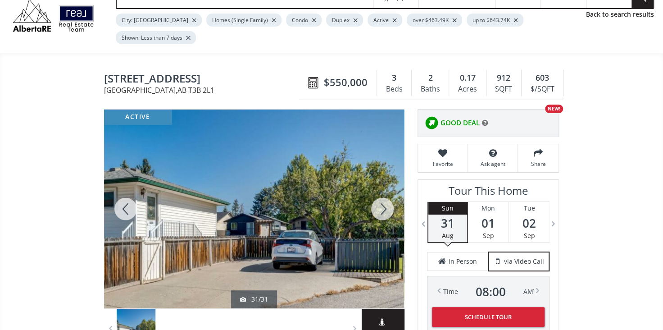
click at [387, 183] on div at bounding box center [382, 208] width 43 height 199
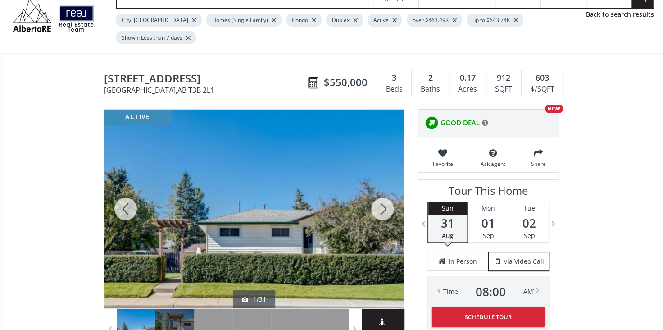
click at [386, 186] on div at bounding box center [382, 208] width 43 height 199
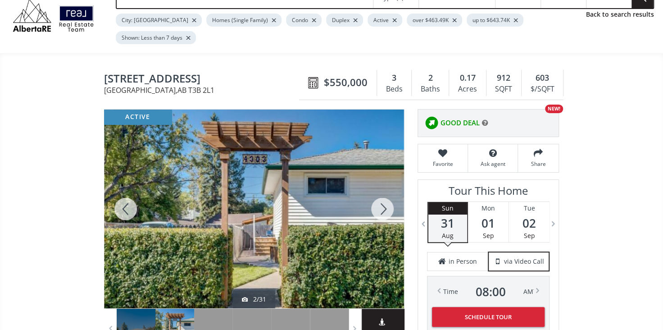
click at [385, 190] on div at bounding box center [382, 208] width 43 height 199
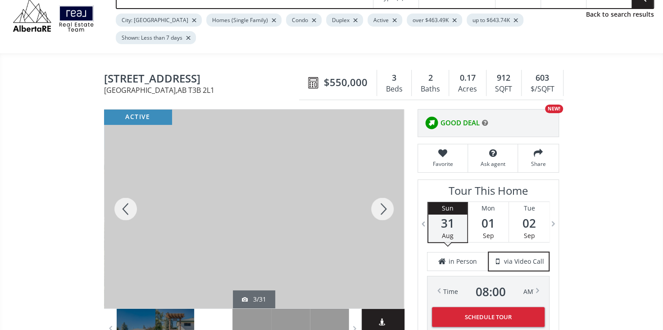
click at [385, 190] on div at bounding box center [382, 208] width 43 height 199
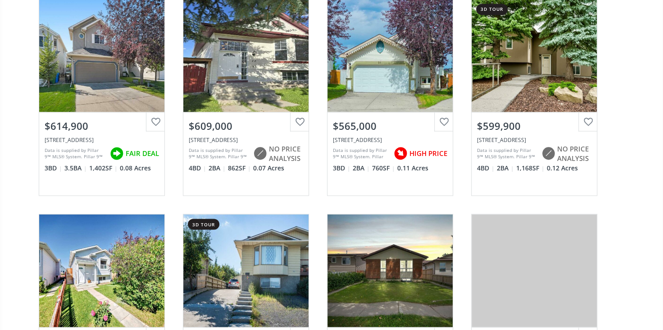
scroll to position [6263, 0]
